Goal: Task Accomplishment & Management: Use online tool/utility

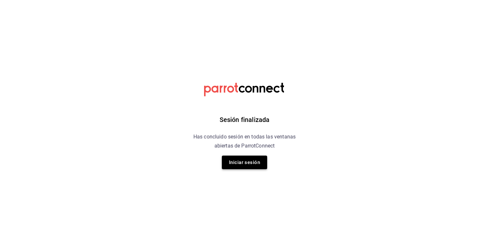
click at [249, 165] on button "Iniciar sesión" at bounding box center [244, 162] width 45 height 14
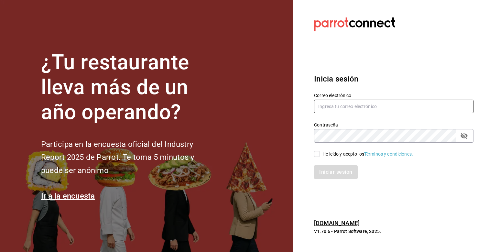
click at [341, 111] on input "text" at bounding box center [393, 107] width 159 height 14
type input "[PERSON_NAME][EMAIL_ADDRESS][PERSON_NAME][DOMAIN_NAME]"
click at [316, 155] on input "He leído y acepto los Términos y condiciones." at bounding box center [317, 154] width 6 height 6
checkbox input "true"
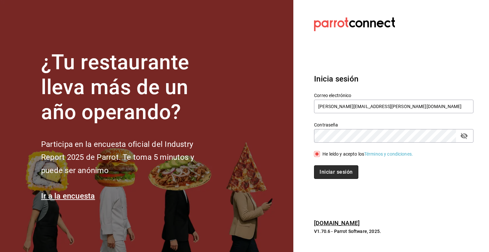
click at [331, 174] on button "Iniciar sesión" at bounding box center [336, 172] width 44 height 14
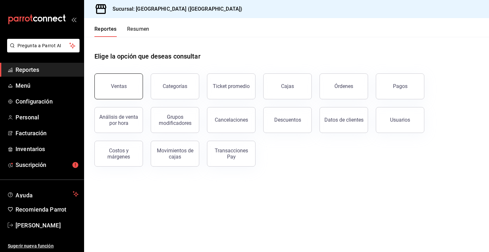
click at [129, 85] on button "Ventas" at bounding box center [118, 86] width 48 height 26
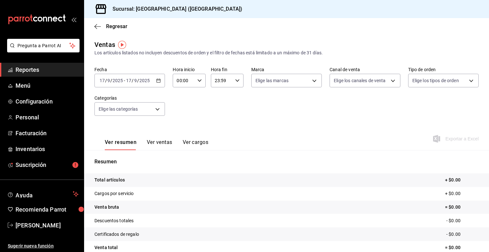
click at [157, 80] on icon "button" at bounding box center [158, 80] width 5 height 5
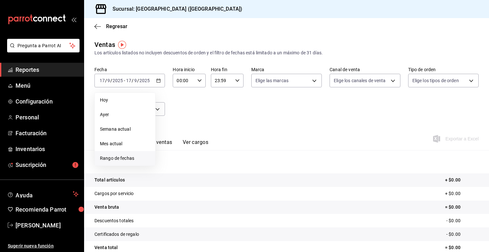
click at [122, 157] on span "Rango de fechas" at bounding box center [125, 158] width 50 height 7
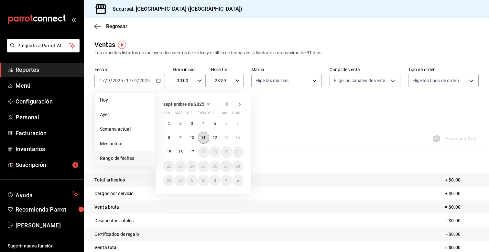
click at [207, 138] on button "11" at bounding box center [202, 138] width 11 height 12
click at [194, 152] on abbr "17" at bounding box center [192, 152] width 4 height 5
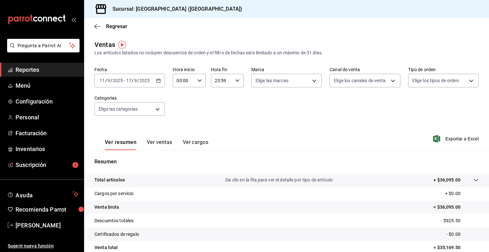
click at [164, 80] on div "[DATE] [DATE] - [DATE] [DATE]" at bounding box center [129, 81] width 70 height 14
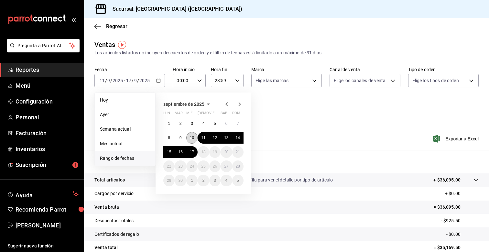
click at [191, 138] on abbr "10" at bounding box center [192, 137] width 4 height 5
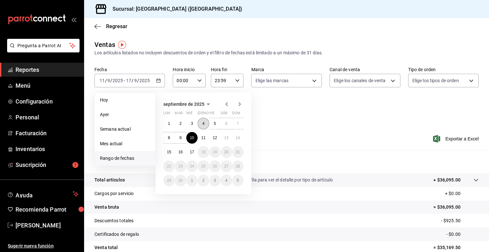
click at [199, 124] on button "4" at bounding box center [202, 124] width 11 height 12
